Goal: Task Accomplishment & Management: Complete application form

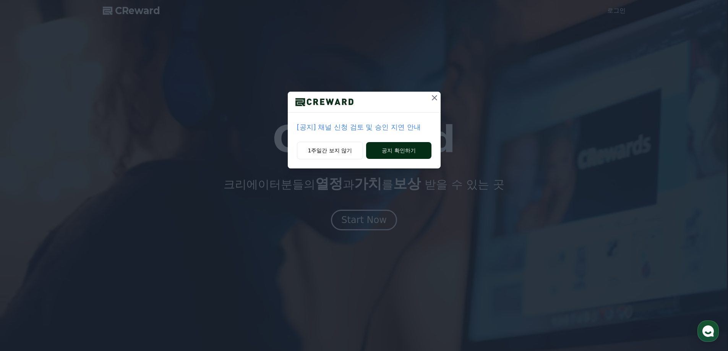
click at [381, 153] on button "공지 확인하기" at bounding box center [398, 150] width 65 height 17
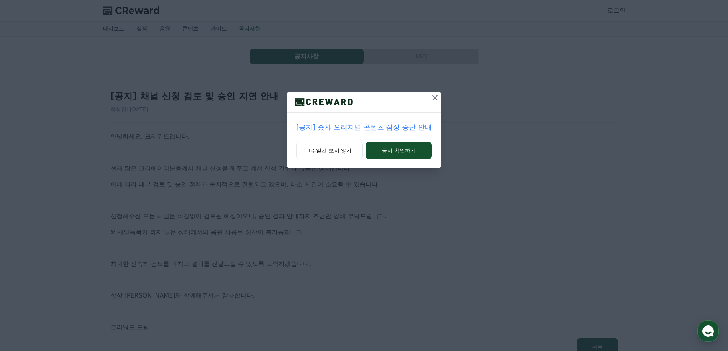
click at [431, 99] on icon at bounding box center [434, 97] width 9 height 9
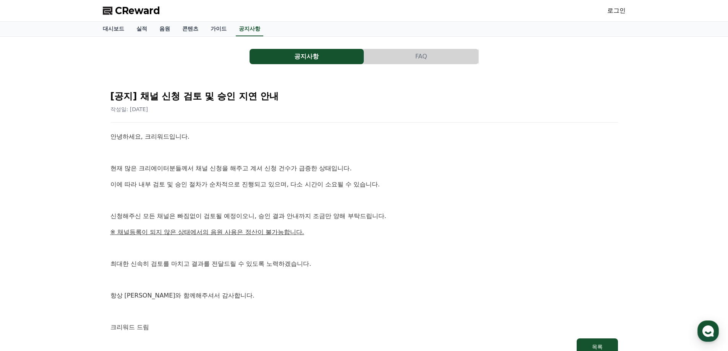
click at [131, 12] on span "CReward" at bounding box center [137, 11] width 45 height 12
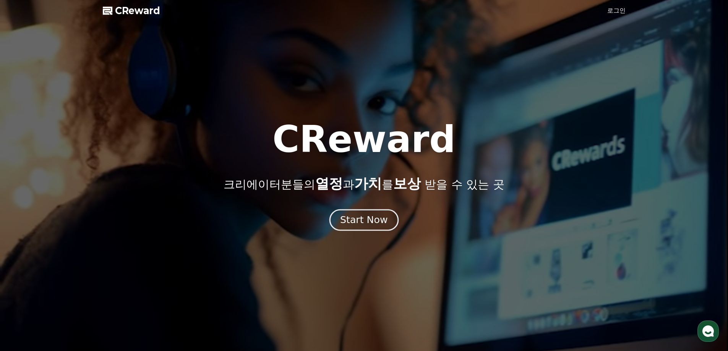
click at [377, 214] on div "Start Now" at bounding box center [363, 220] width 47 height 13
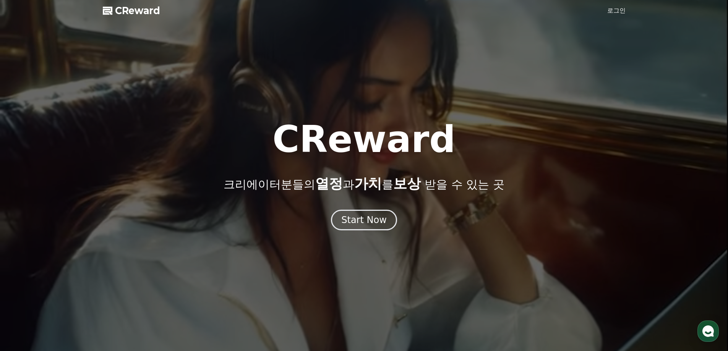
click at [617, 5] on div at bounding box center [364, 175] width 728 height 351
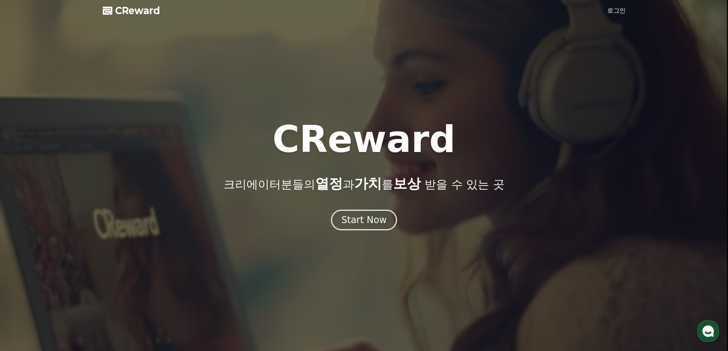
click at [617, 10] on link "로그인" at bounding box center [617, 10] width 18 height 9
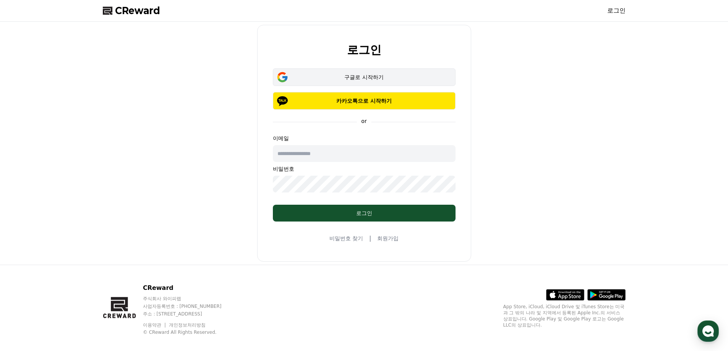
click at [336, 82] on button "구글로 시작하기" at bounding box center [364, 77] width 183 height 18
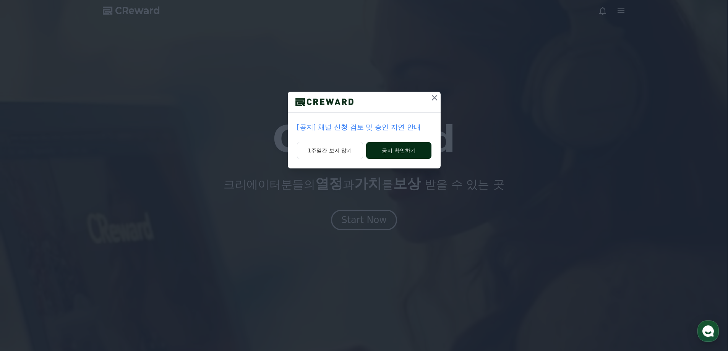
click at [398, 151] on button "공지 확인하기" at bounding box center [398, 150] width 65 height 17
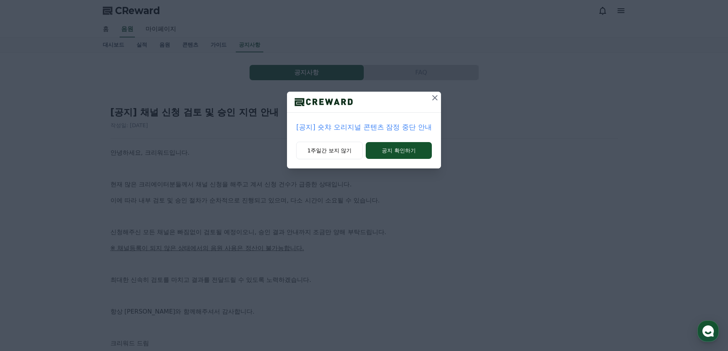
click at [432, 99] on icon at bounding box center [434, 97] width 9 height 9
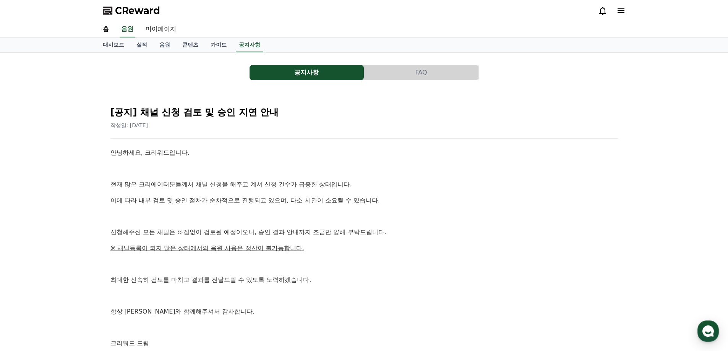
click at [617, 5] on div at bounding box center [612, 11] width 28 height 12
click at [176, 26] on link "마이페이지" at bounding box center [161, 29] width 43 height 16
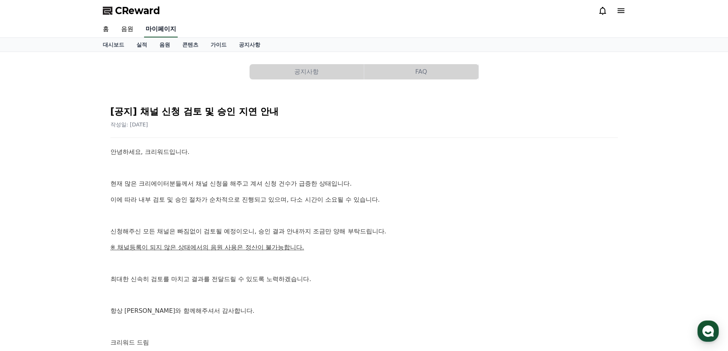
select select "**********"
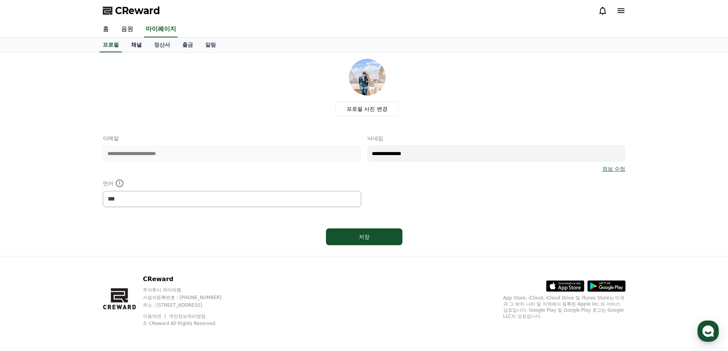
click at [135, 44] on link "채널" at bounding box center [136, 45] width 23 height 15
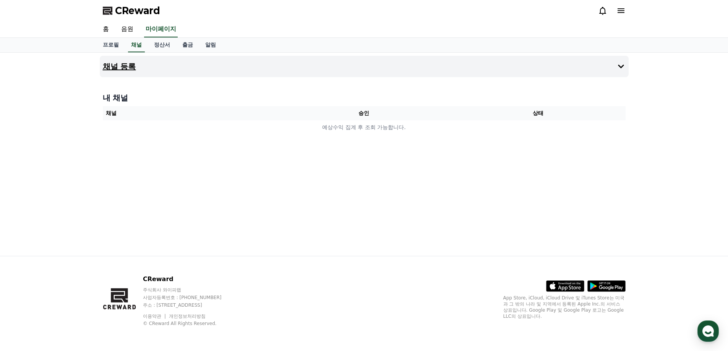
click at [245, 68] on button "채널 등록" at bounding box center [364, 66] width 529 height 21
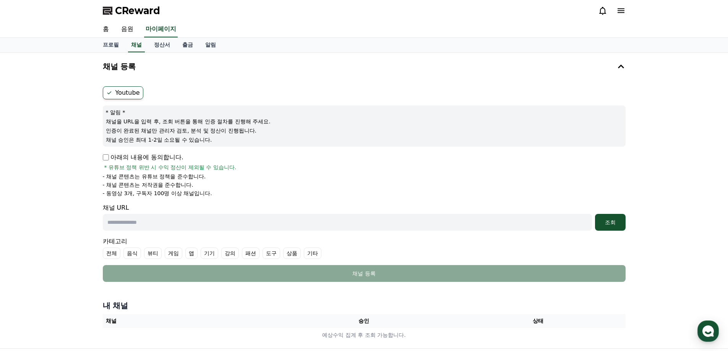
click at [128, 153] on form "Youtube * 알림 * 채널을 URL을 입력 후, 조회 버튼을 통해 인증 절차를 진행해 주세요. 인증이 완료된 채널만 관리자 검토, 분석 …" at bounding box center [364, 184] width 523 height 196
click at [128, 155] on p "아래의 내용에 동의합니다." at bounding box center [143, 157] width 81 height 9
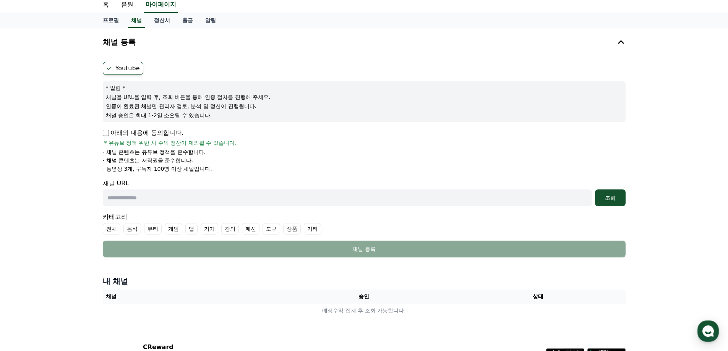
scroll to position [38, 0]
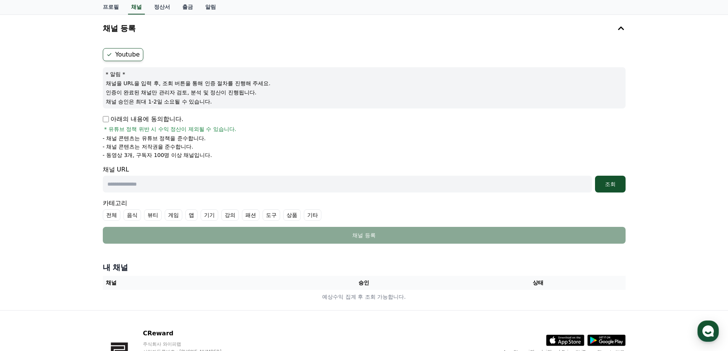
click at [156, 186] on input "text" at bounding box center [347, 184] width 489 height 17
paste input "**********"
type input "**********"
drag, startPoint x: 186, startPoint y: 184, endPoint x: 91, endPoint y: 184, distance: 95.2
click at [93, 184] on div "**********" at bounding box center [364, 163] width 728 height 296
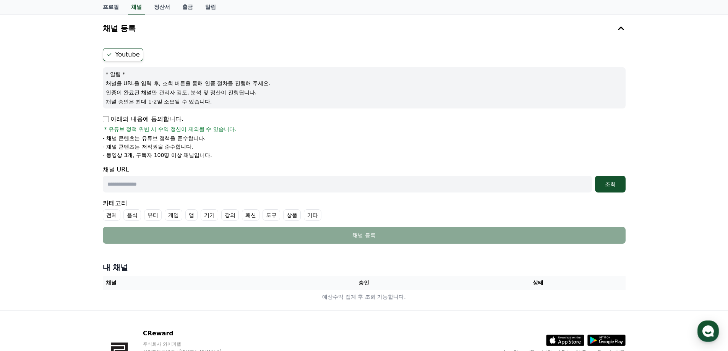
paste input "**********"
type input "**********"
click at [609, 185] on div "조회" at bounding box center [610, 184] width 24 height 8
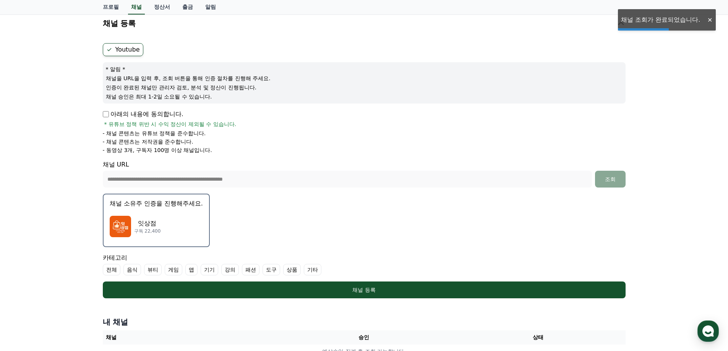
scroll to position [76, 0]
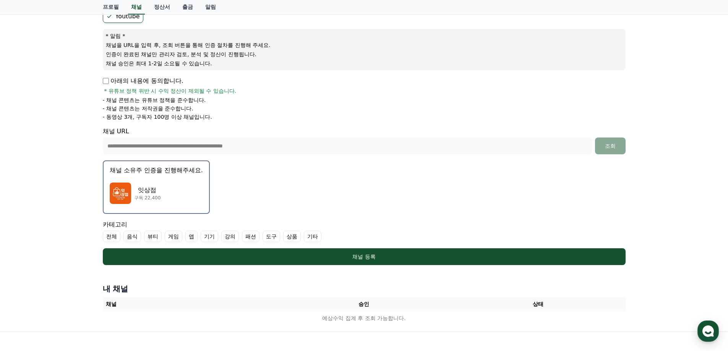
click at [150, 167] on p "채널 소유주 인증을 진행해주세요." at bounding box center [156, 170] width 93 height 9
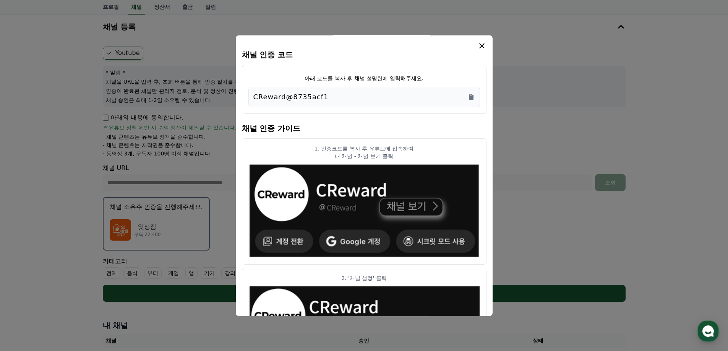
scroll to position [37, 0]
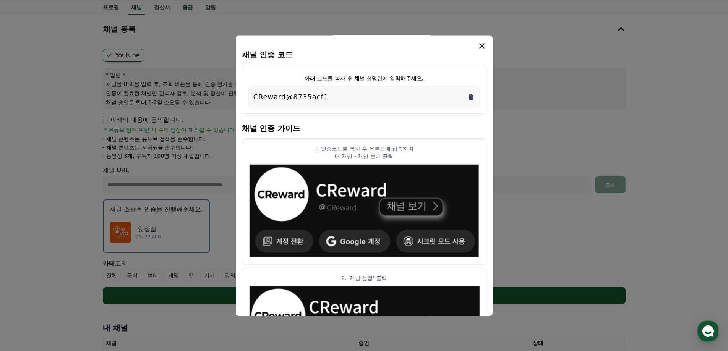
click at [471, 95] on icon "Copy to clipboard" at bounding box center [472, 97] width 8 height 8
click at [482, 44] on icon "modal" at bounding box center [482, 45] width 9 height 9
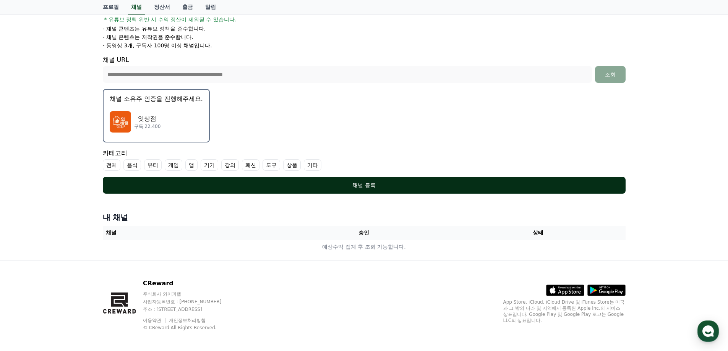
scroll to position [152, 0]
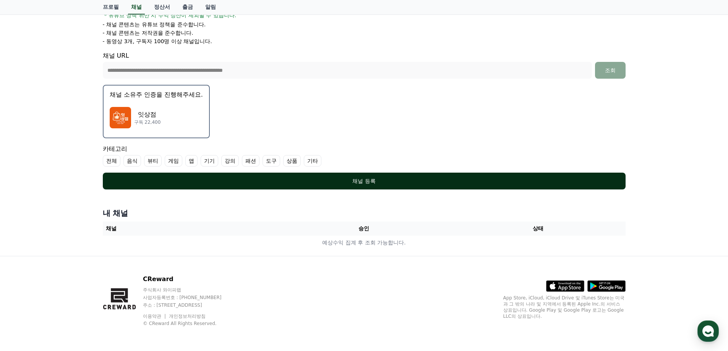
click at [204, 184] on div "채널 등록" at bounding box center [364, 181] width 492 height 8
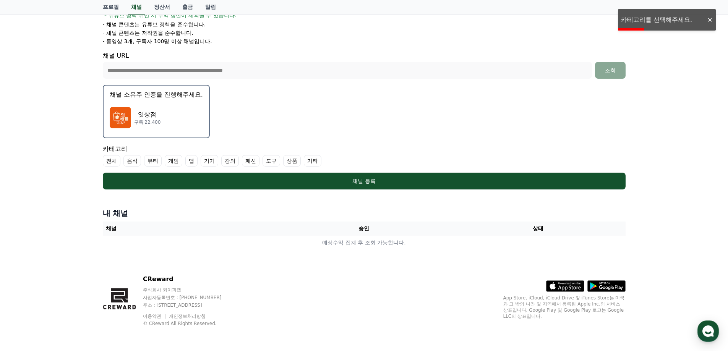
click at [292, 162] on label "상품" at bounding box center [292, 160] width 18 height 11
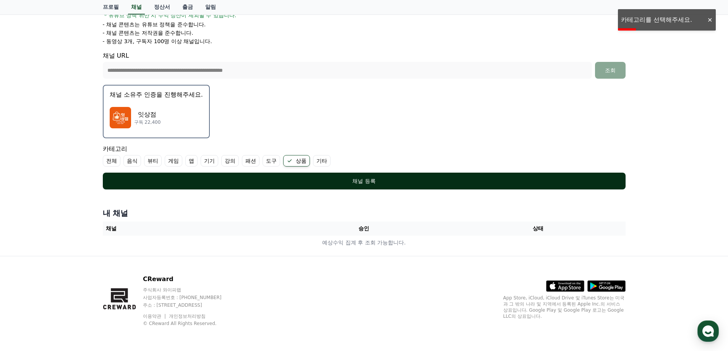
click at [297, 176] on button "채널 등록" at bounding box center [364, 181] width 523 height 17
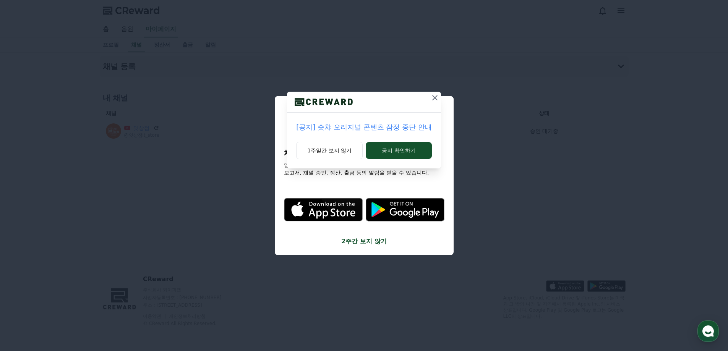
click at [430, 98] on icon at bounding box center [434, 97] width 9 height 9
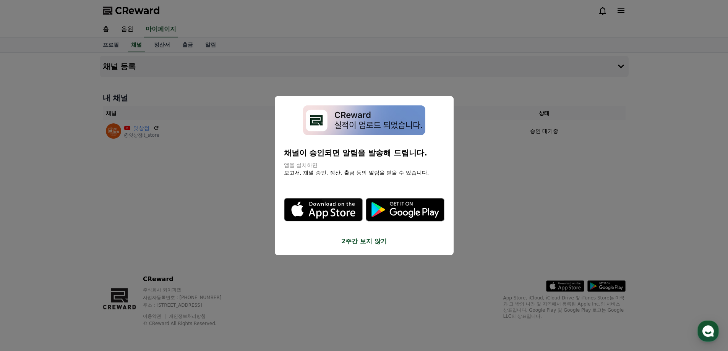
click at [372, 240] on button "2주간 보지 않기" at bounding box center [364, 241] width 161 height 9
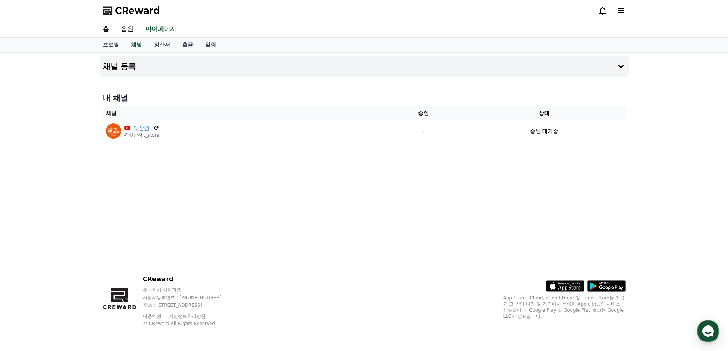
click at [206, 164] on div "채널 등록 내 채널 채널 승인 상태 잇상점 @잇상점it_store - 승인 대기중" at bounding box center [364, 154] width 535 height 203
click at [155, 68] on button "채널 등록" at bounding box center [364, 66] width 529 height 21
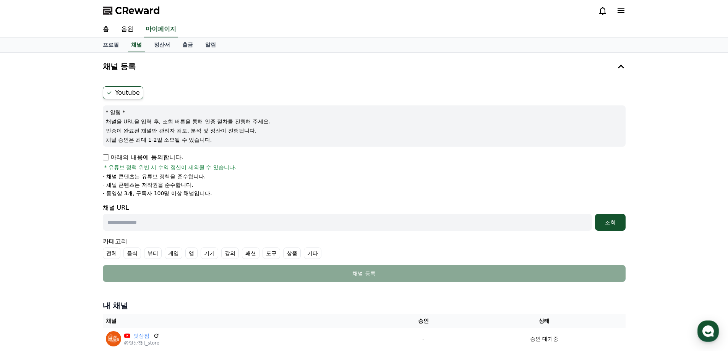
click at [106, 161] on p "아래의 내용에 동의합니다." at bounding box center [143, 157] width 81 height 9
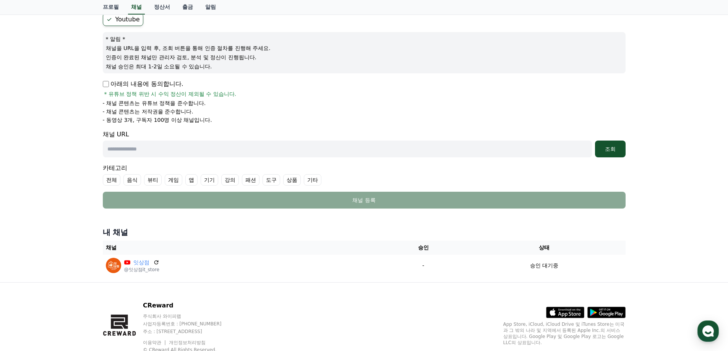
scroll to position [76, 0]
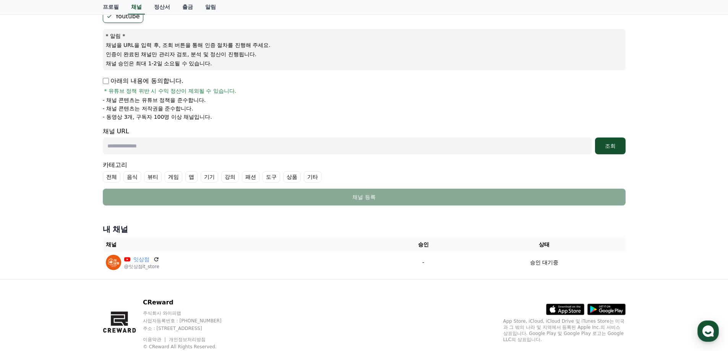
click at [116, 178] on label "전체" at bounding box center [112, 176] width 18 height 11
drag, startPoint x: 358, startPoint y: 157, endPoint x: 346, endPoint y: 151, distance: 13.7
click at [353, 156] on form "Youtube * 알림 * 채널을 URL을 입력 후, 조회 버튼을 통해 인증 절차를 진행해 주세요. 인증이 완료된 채널만 관리자 검토, 분석 …" at bounding box center [364, 108] width 523 height 196
click at [345, 151] on input "text" at bounding box center [347, 146] width 489 height 17
paste input "**********"
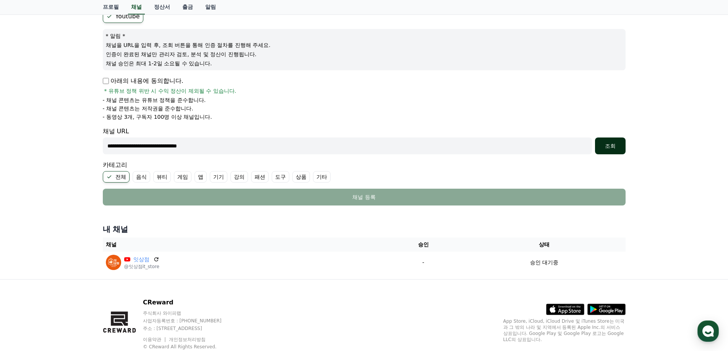
type input "**********"
drag, startPoint x: 620, startPoint y: 144, endPoint x: 605, endPoint y: 145, distance: 15.3
click at [620, 145] on div "조회" at bounding box center [610, 146] width 24 height 8
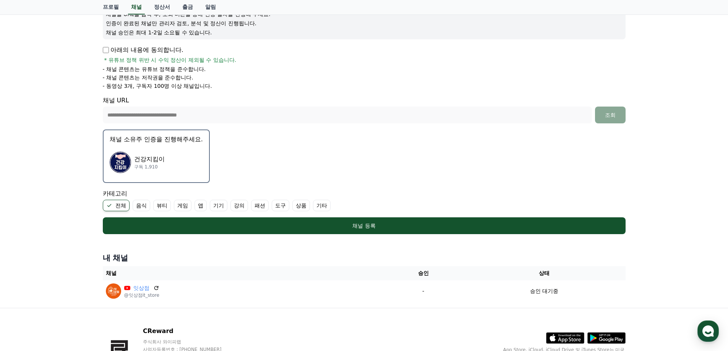
scroll to position [121, 0]
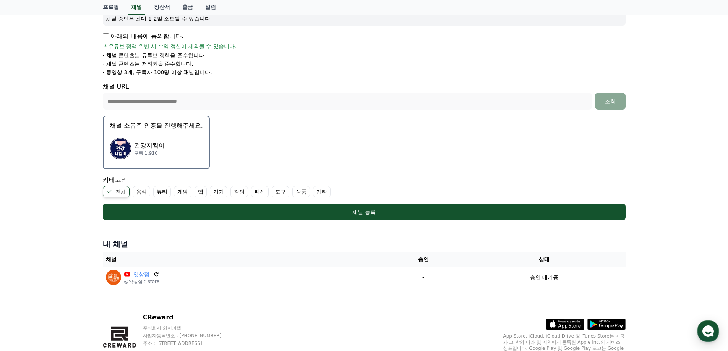
click at [132, 138] on div "건강지킴이 구독 1,910" at bounding box center [156, 148] width 93 height 31
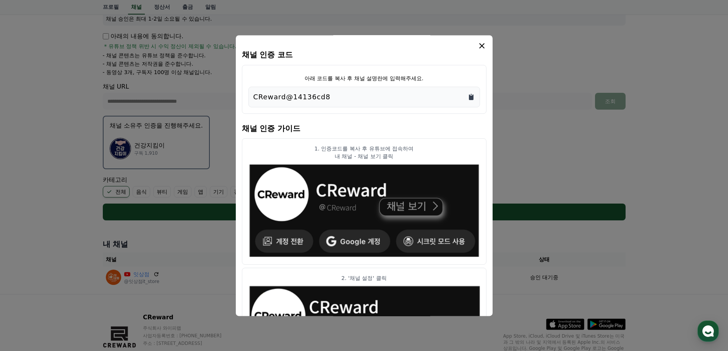
click at [468, 97] on icon "Copy to clipboard" at bounding box center [472, 97] width 8 height 8
click at [479, 47] on icon "modal" at bounding box center [482, 45] width 9 height 9
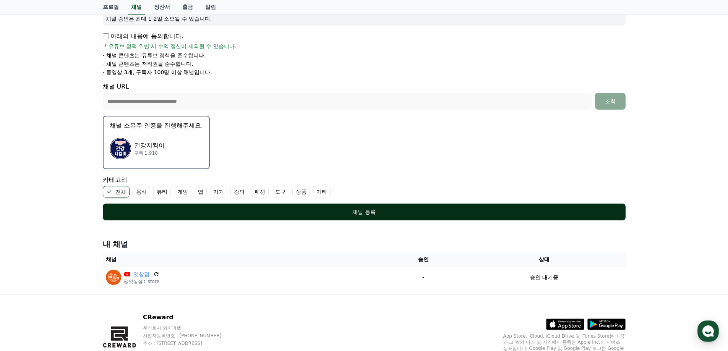
click at [358, 214] on div "채널 등록" at bounding box center [364, 212] width 492 height 8
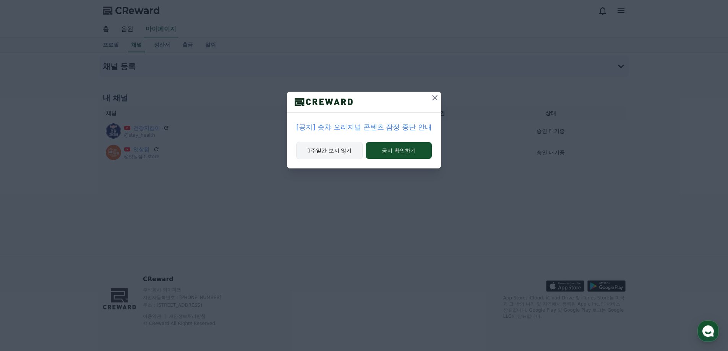
click at [333, 153] on button "1주일간 보지 않기" at bounding box center [329, 151] width 67 height 18
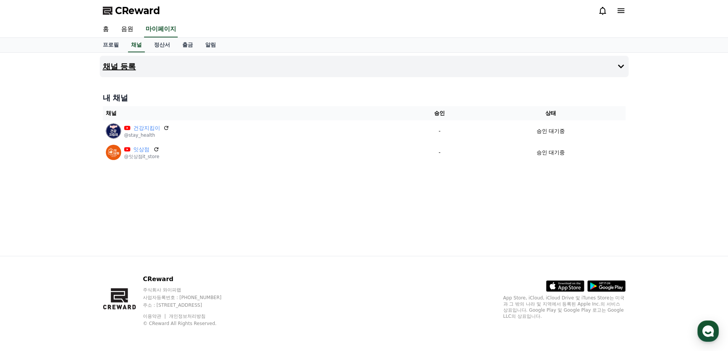
click at [253, 68] on button "채널 등록" at bounding box center [364, 66] width 529 height 21
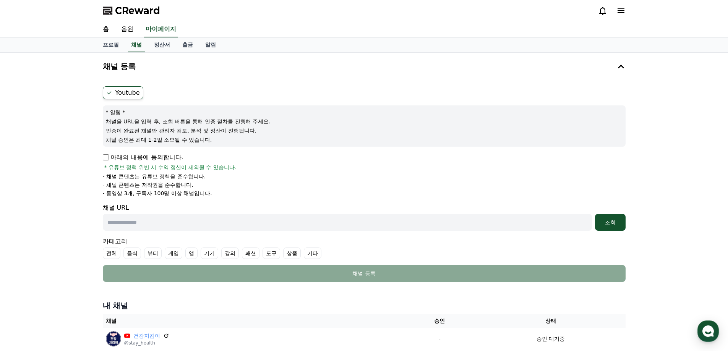
click at [190, 221] on input "text" at bounding box center [347, 222] width 489 height 17
paste input "**********"
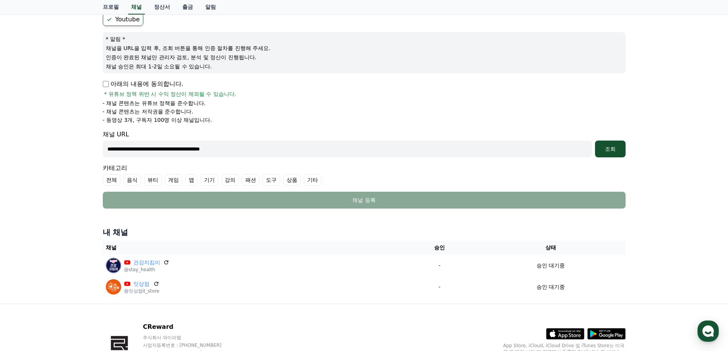
scroll to position [76, 0]
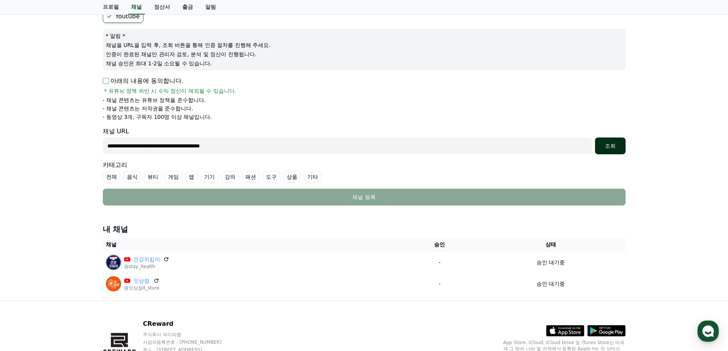
type input "**********"
click at [614, 145] on div "조회" at bounding box center [610, 146] width 24 height 8
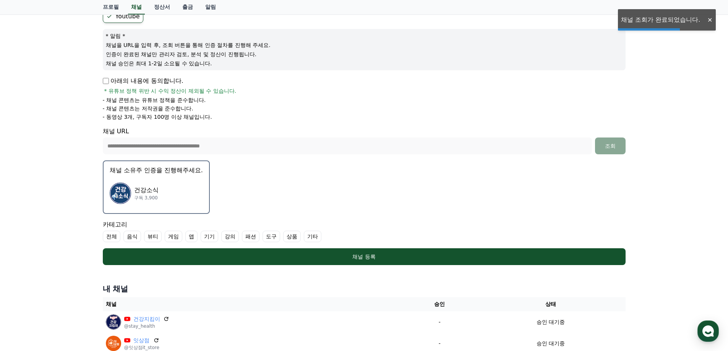
click at [108, 232] on label "전체" at bounding box center [112, 236] width 18 height 11
click at [179, 182] on div "건강소식 구독 3,900" at bounding box center [156, 193] width 93 height 31
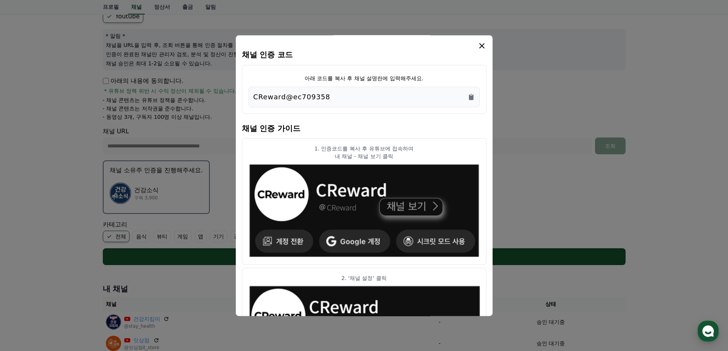
click at [465, 100] on div "CReward@ec709358" at bounding box center [364, 97] width 222 height 11
click at [470, 96] on icon "Copy to clipboard" at bounding box center [471, 97] width 5 height 6
click at [481, 49] on icon "modal" at bounding box center [482, 45] width 9 height 9
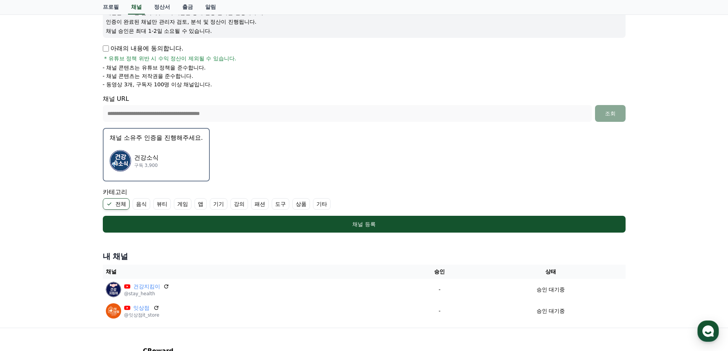
scroll to position [153, 0]
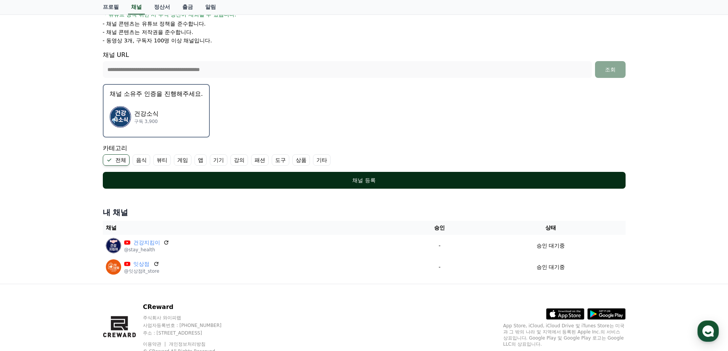
click at [289, 183] on div "채널 등록" at bounding box center [364, 181] width 492 height 8
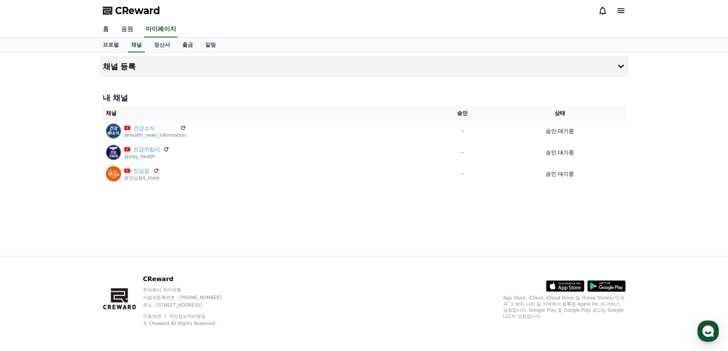
click at [133, 10] on span "CReward" at bounding box center [137, 11] width 45 height 12
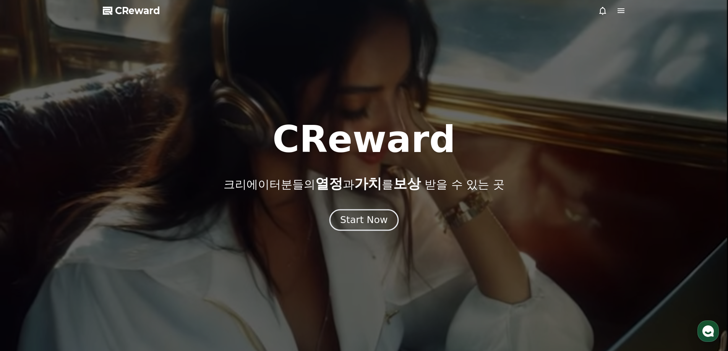
click at [383, 221] on div "Start Now" at bounding box center [363, 220] width 47 height 13
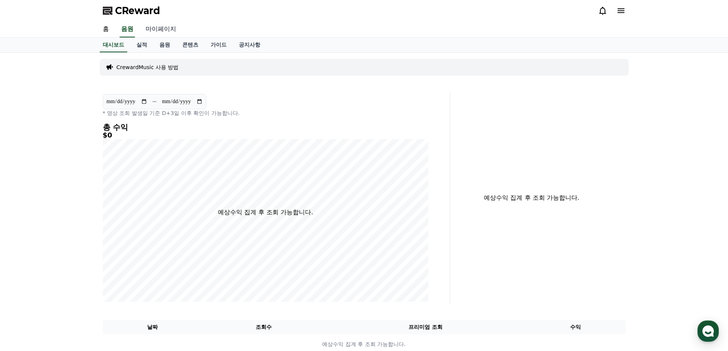
click at [161, 31] on link "마이페이지" at bounding box center [161, 29] width 43 height 16
select select "**********"
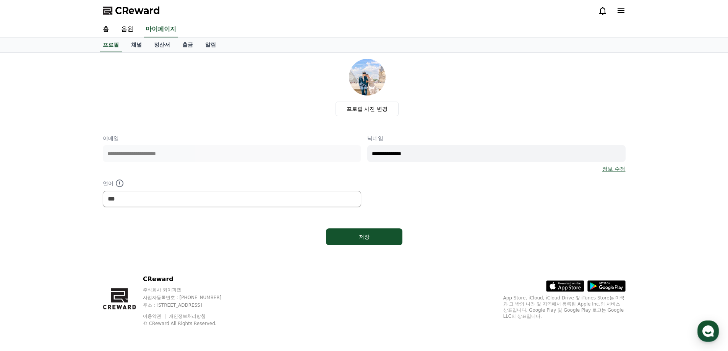
click at [611, 167] on link "정보 수정" at bounding box center [614, 169] width 23 height 8
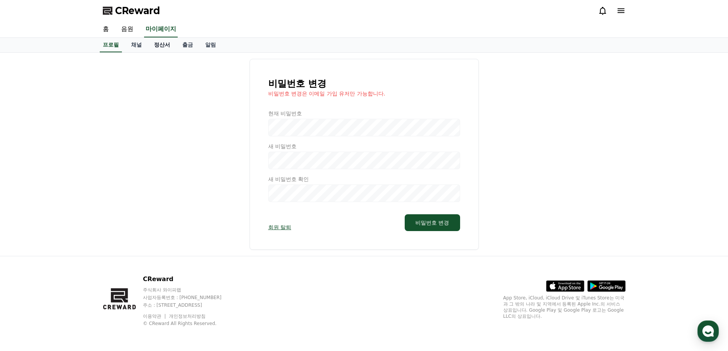
click at [148, 45] on link "정산서" at bounding box center [162, 45] width 28 height 15
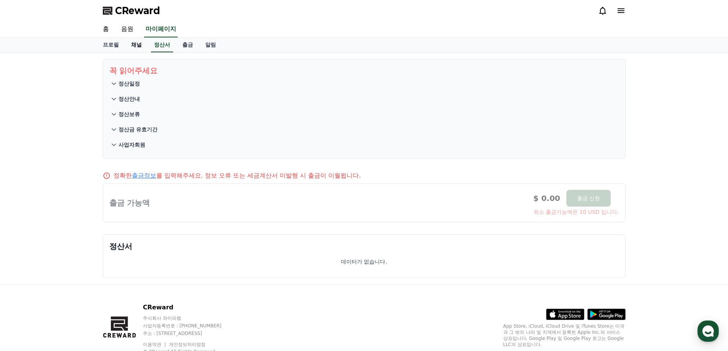
click at [140, 45] on link "채널" at bounding box center [136, 45] width 23 height 15
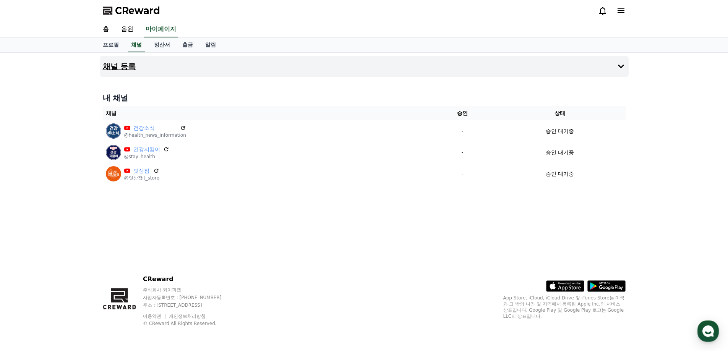
click at [158, 76] on button "채널 등록" at bounding box center [364, 66] width 529 height 21
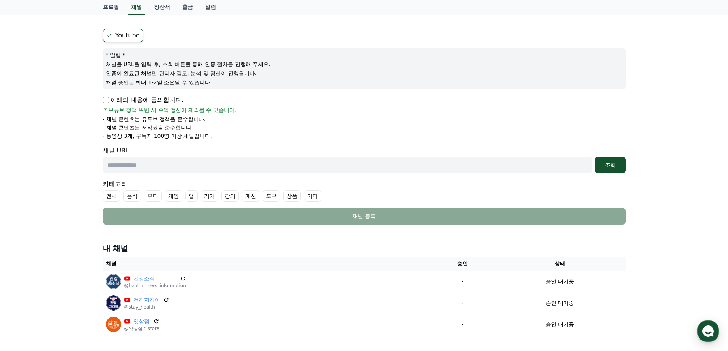
scroll to position [76, 0]
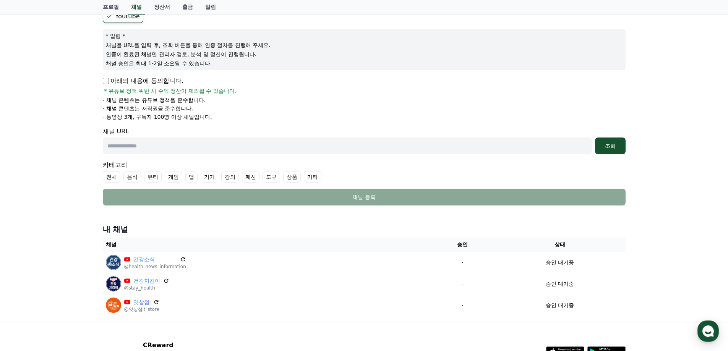
click at [294, 152] on input "text" at bounding box center [347, 146] width 489 height 17
paste input "**********"
type input "**********"
click at [113, 180] on label "전체" at bounding box center [112, 176] width 18 height 11
click at [613, 143] on div "조회" at bounding box center [610, 146] width 24 height 8
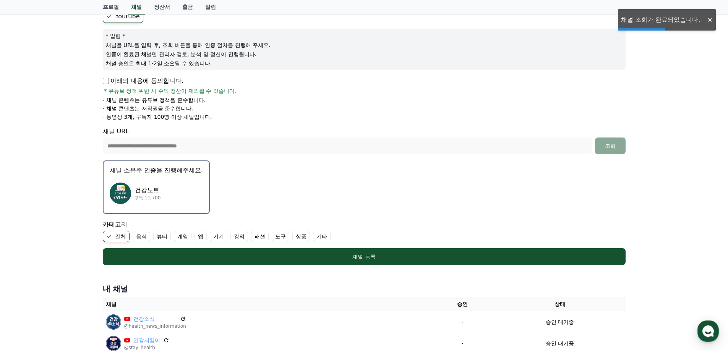
click at [159, 203] on div "건강노트 구독 11,700" at bounding box center [156, 193] width 93 height 31
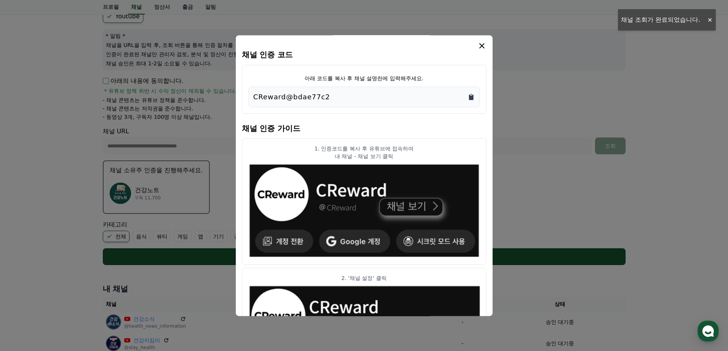
click at [468, 96] on icon "Copy to clipboard" at bounding box center [472, 97] width 8 height 8
click at [479, 44] on icon "modal" at bounding box center [482, 45] width 9 height 9
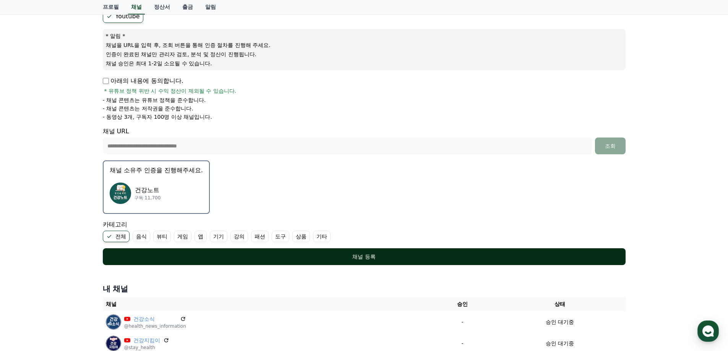
click at [295, 259] on div "채널 등록" at bounding box center [364, 257] width 492 height 8
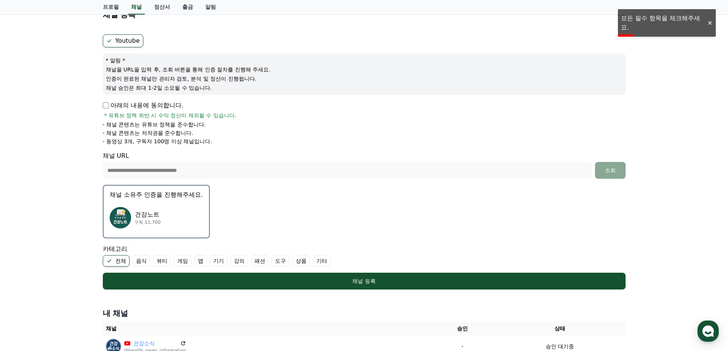
scroll to position [38, 0]
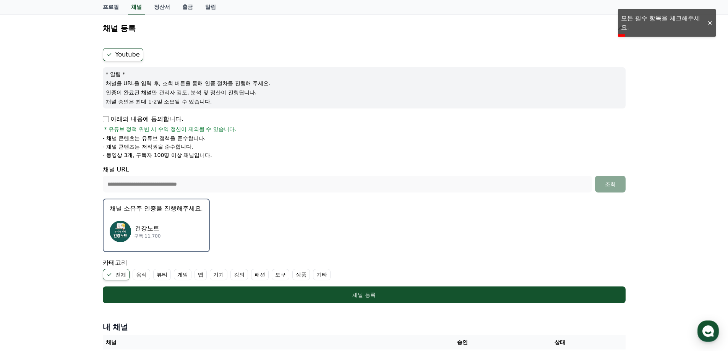
click at [143, 118] on p "아래의 내용에 동의합니다." at bounding box center [143, 119] width 81 height 9
click at [109, 118] on p "아래의 내용에 동의합니다." at bounding box center [143, 119] width 81 height 9
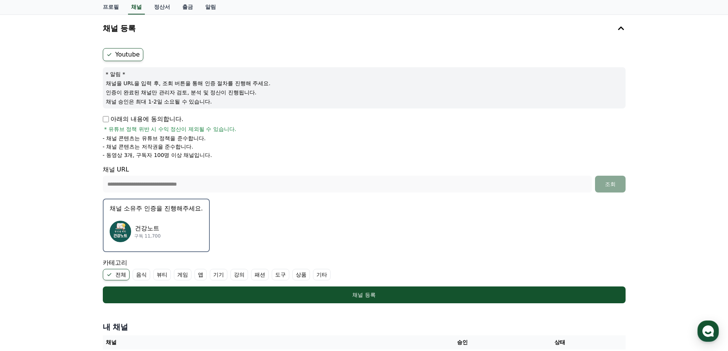
click at [338, 305] on div "**********" at bounding box center [364, 176] width 529 height 262
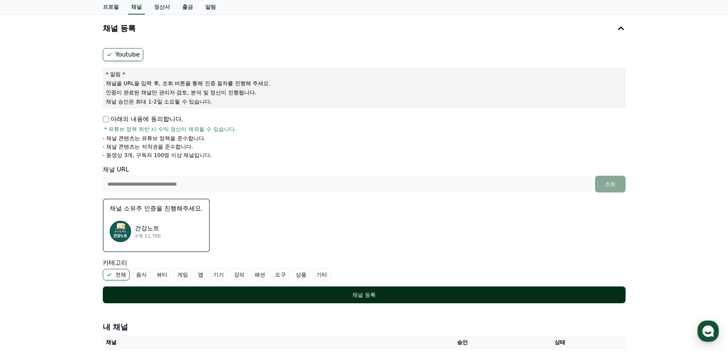
click at [338, 301] on button "채널 등록" at bounding box center [364, 295] width 523 height 17
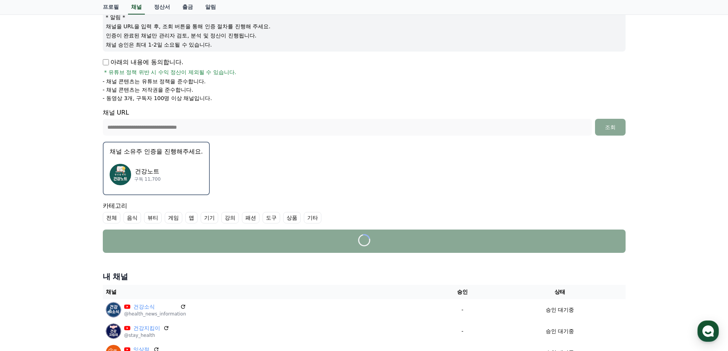
scroll to position [153, 0]
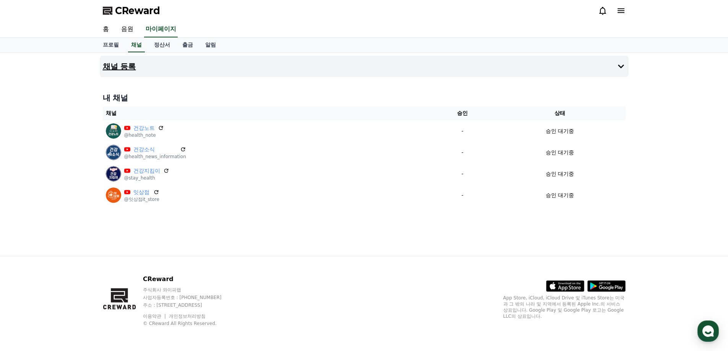
click at [474, 71] on button "채널 등록" at bounding box center [364, 66] width 529 height 21
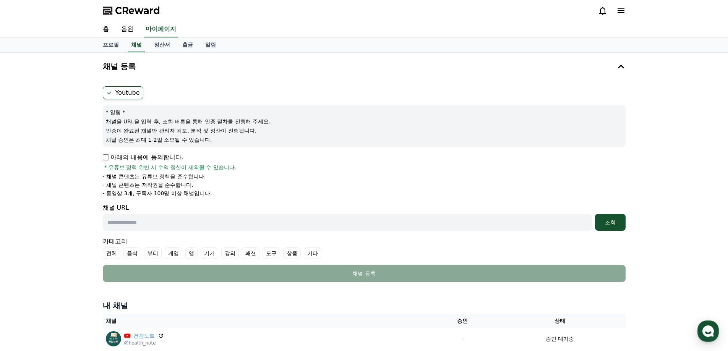
click at [526, 48] on div "프로필 채널 정산서 출금 알림" at bounding box center [364, 45] width 535 height 15
click at [147, 225] on input "text" at bounding box center [347, 222] width 489 height 17
paste input "**********"
type input "**********"
click at [614, 222] on div "조회" at bounding box center [610, 223] width 24 height 8
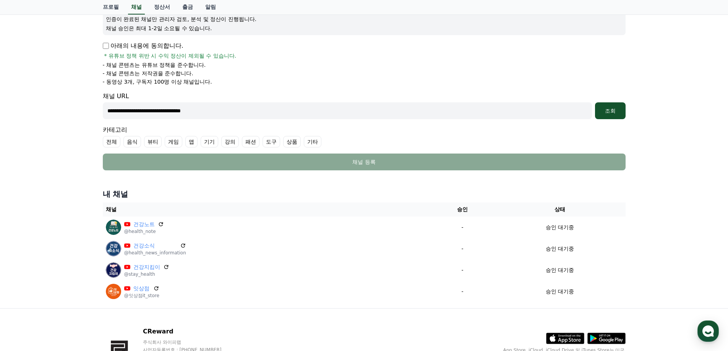
scroll to position [115, 0]
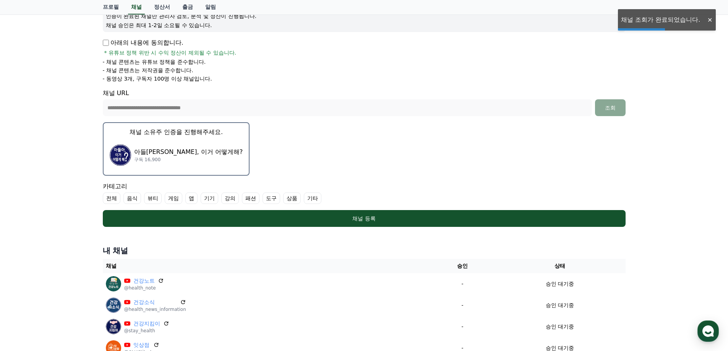
click at [231, 200] on label "강의" at bounding box center [230, 198] width 18 height 11
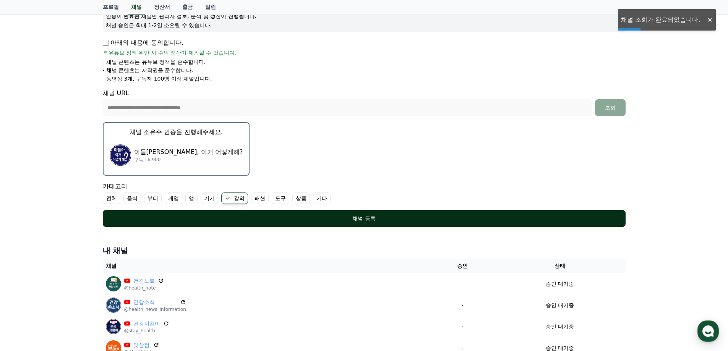
click at [227, 215] on div "채널 등록" at bounding box center [364, 219] width 492 height 8
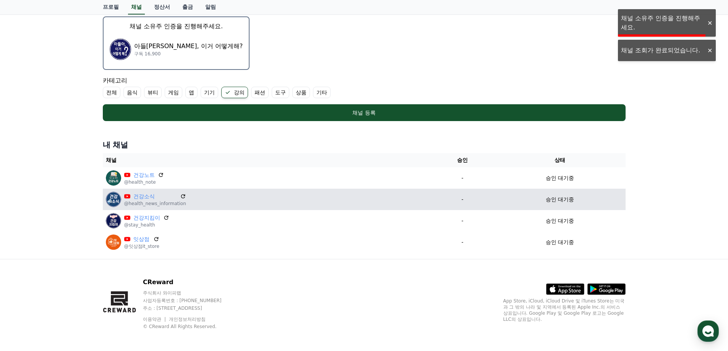
scroll to position [224, 0]
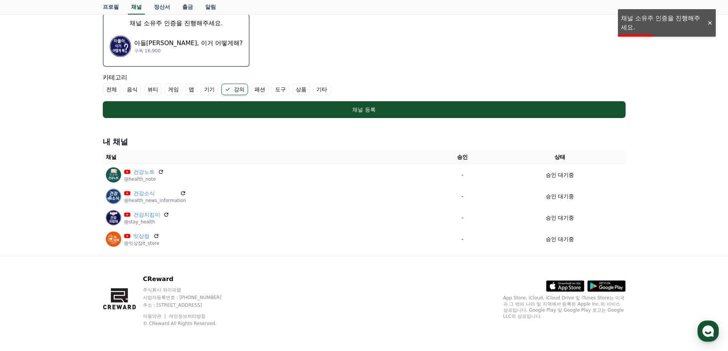
click at [180, 48] on p "구독 16,900" at bounding box center [188, 51] width 109 height 6
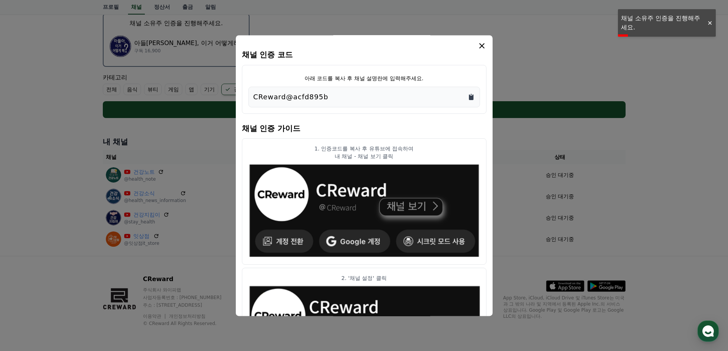
click at [470, 97] on icon "Copy to clipboard" at bounding box center [471, 97] width 5 height 6
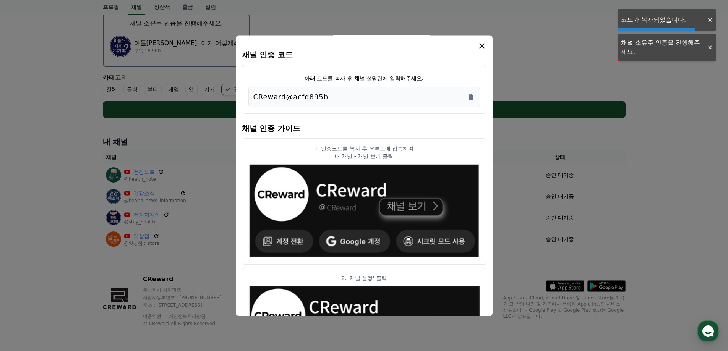
click at [482, 47] on icon "modal" at bounding box center [482, 45] width 9 height 9
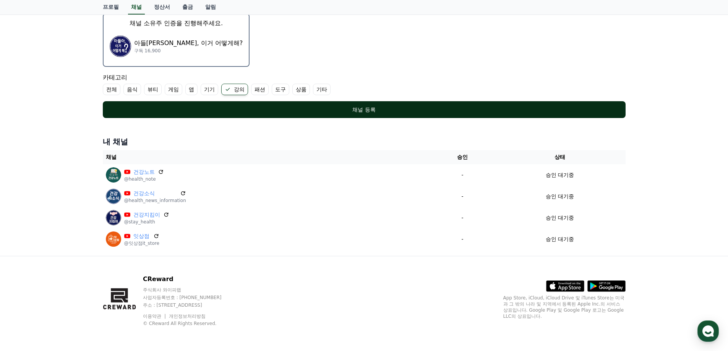
click at [196, 106] on div "채널 등록" at bounding box center [364, 110] width 492 height 8
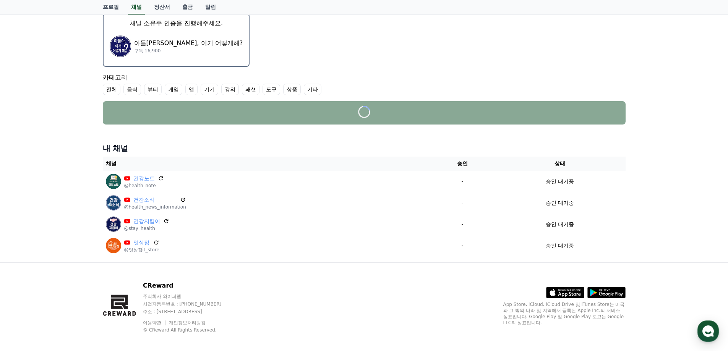
scroll to position [185, 0]
